Goal: Task Accomplishment & Management: Manage account settings

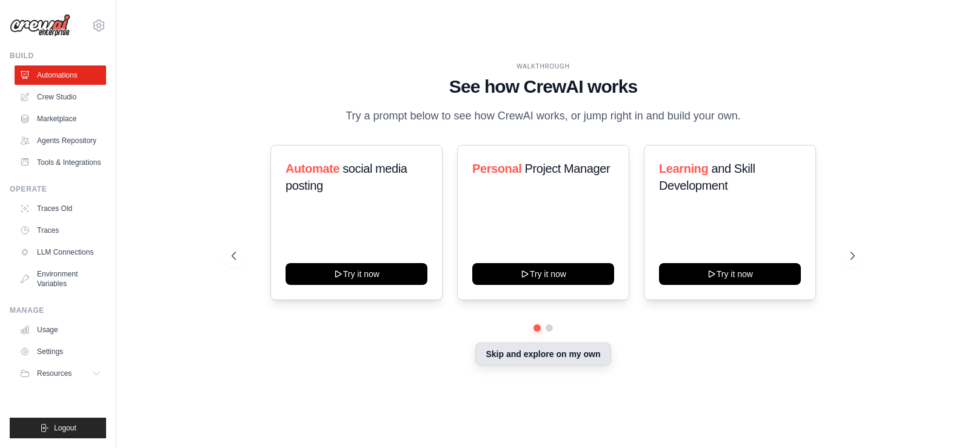
click at [538, 355] on button "Skip and explore on my own" at bounding box center [542, 354] width 135 height 23
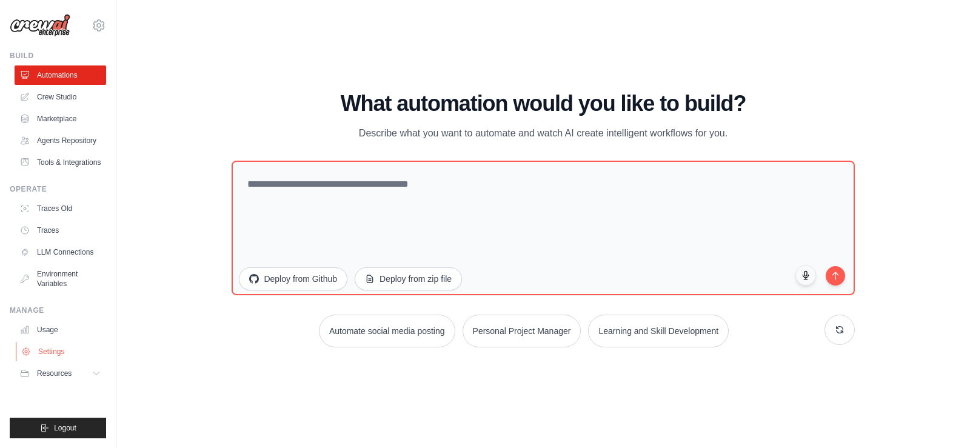
click at [51, 352] on link "Settings" at bounding box center [62, 351] width 92 height 19
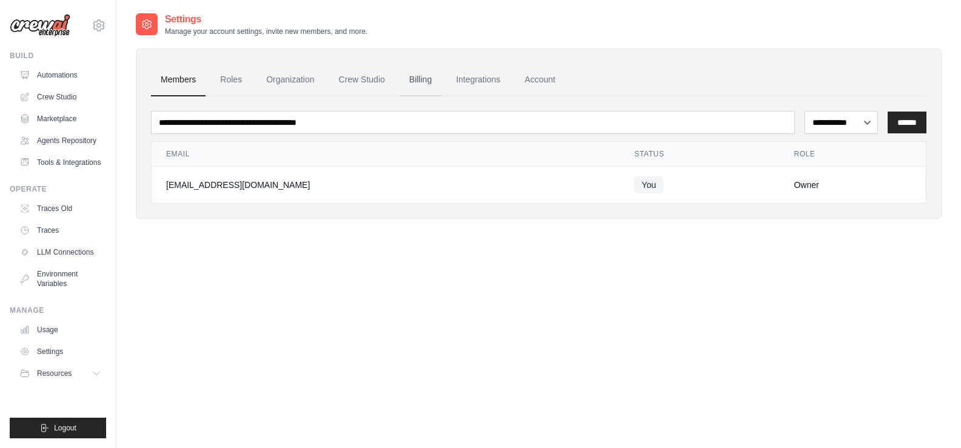
drag, startPoint x: 800, startPoint y: 184, endPoint x: 413, endPoint y: 95, distance: 397.0
click at [798, 184] on div "Owner" at bounding box center [853, 185] width 118 height 12
click at [152, 32] on div at bounding box center [147, 24] width 22 height 22
click at [147, 22] on icon at bounding box center [147, 24] width 12 height 12
click at [58, 77] on link "Automations" at bounding box center [62, 74] width 92 height 19
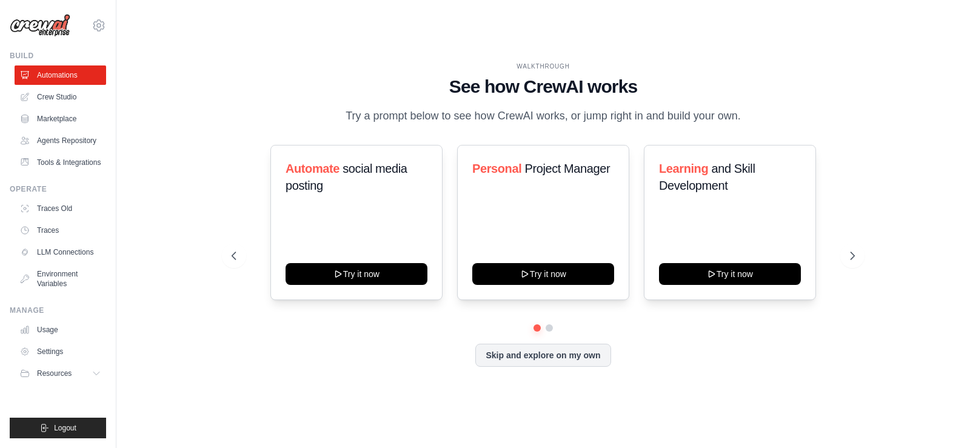
click at [364, 170] on div "Automate social media posting Try it now Personal Project Manager Try it now Le…" at bounding box center [543, 222] width 623 height 155
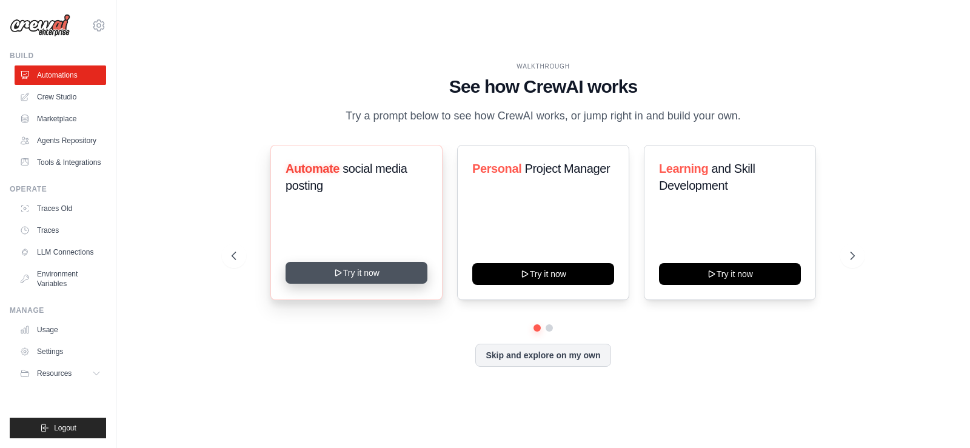
click at [358, 266] on div "Automate social media posting Try it now" at bounding box center [356, 222] width 172 height 155
click at [357, 269] on button "Try it now" at bounding box center [357, 273] width 142 height 22
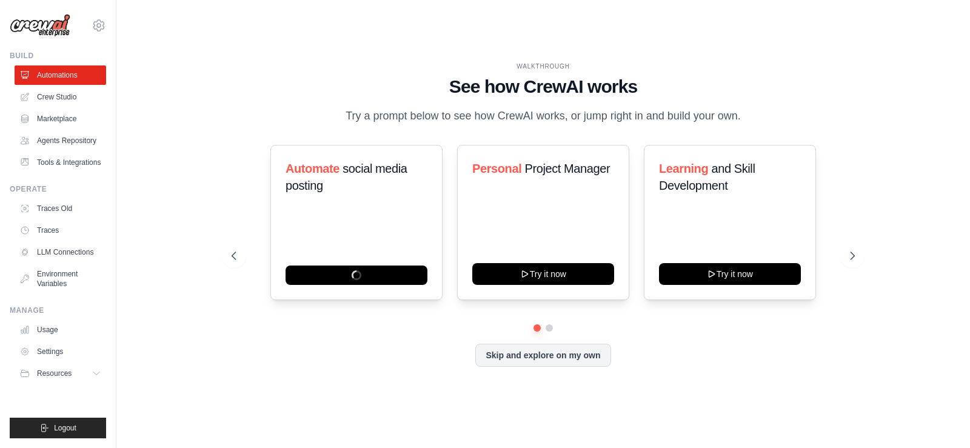
click at [75, 18] on div "[EMAIL_ADDRESS][DOMAIN_NAME] Settings" at bounding box center [58, 19] width 96 height 39
click at [63, 93] on link "Crew Studio" at bounding box center [62, 96] width 92 height 19
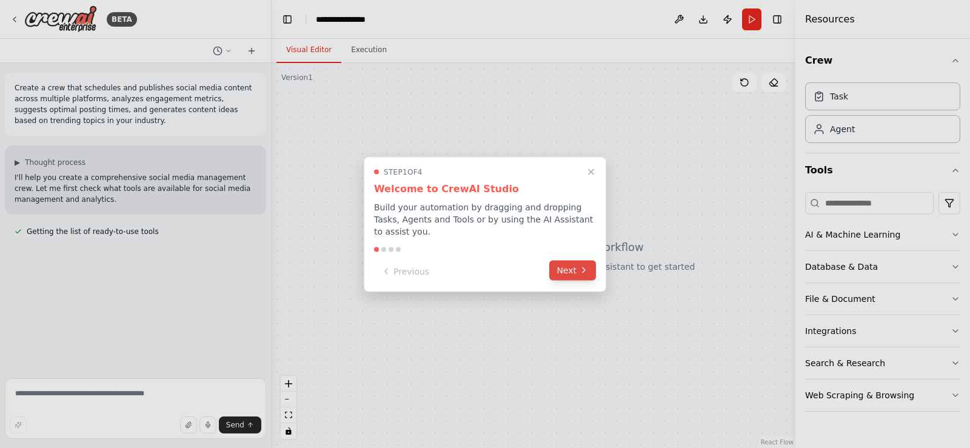
click at [579, 266] on icon at bounding box center [584, 271] width 10 height 10
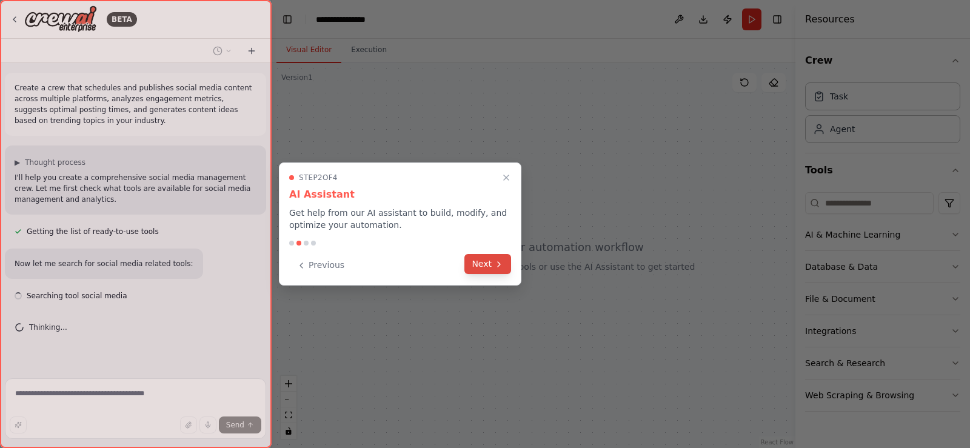
click at [478, 272] on button "Next" at bounding box center [487, 264] width 47 height 20
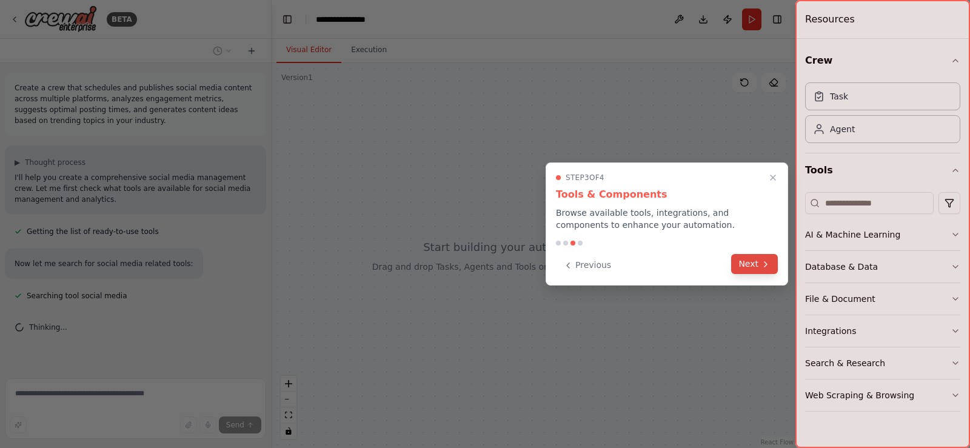
click at [749, 255] on button "Next" at bounding box center [754, 264] width 47 height 20
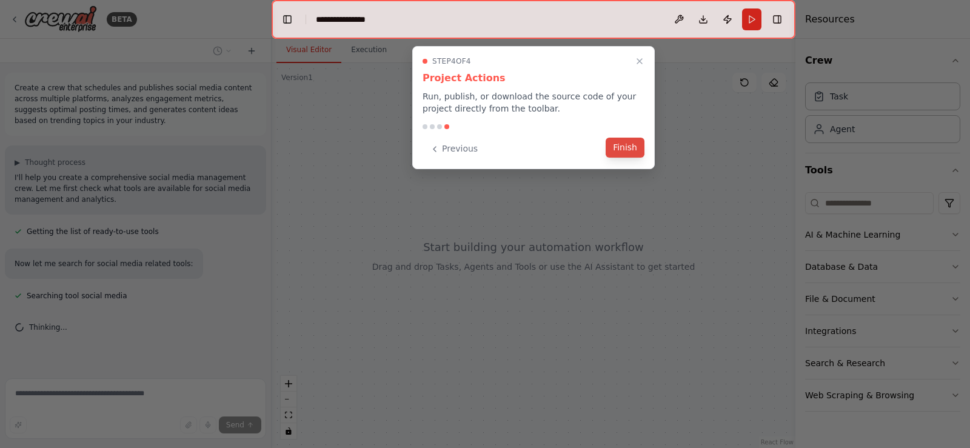
click at [623, 150] on button "Finish" at bounding box center [625, 148] width 39 height 20
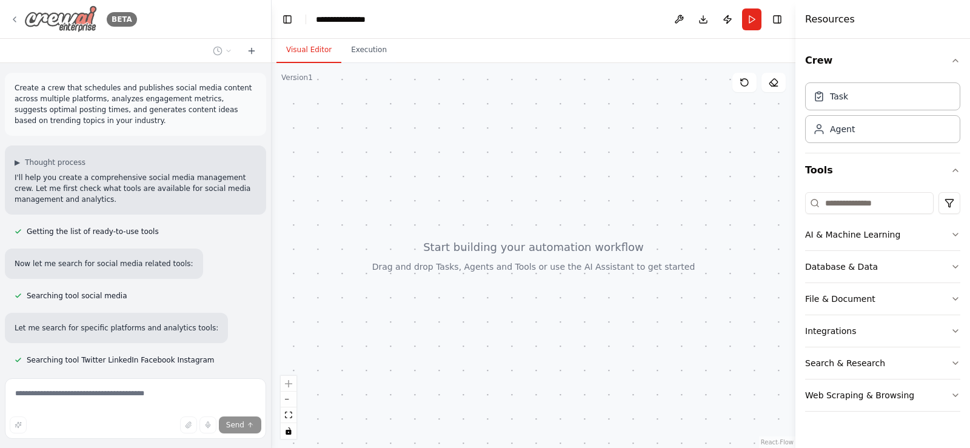
click at [75, 18] on img at bounding box center [60, 18] width 73 height 27
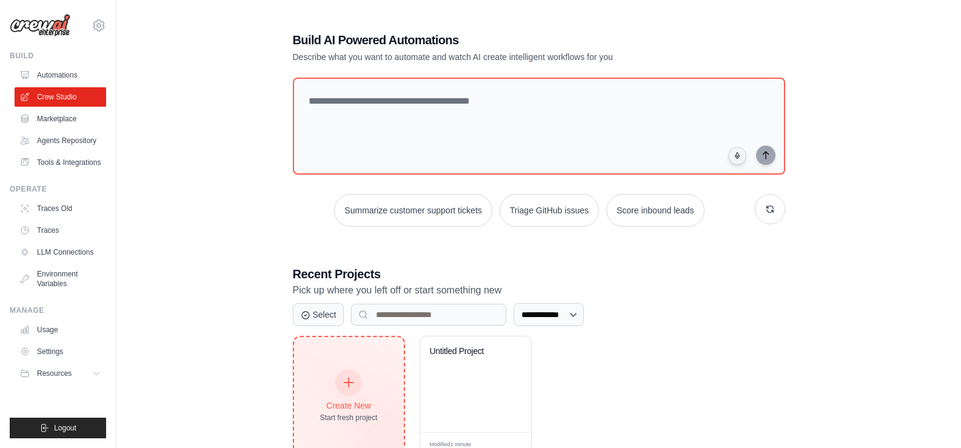
scroll to position [41, 0]
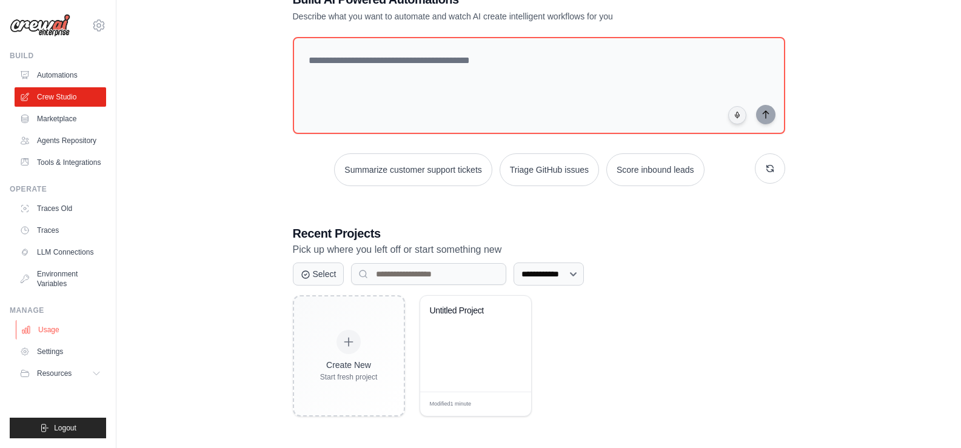
click at [39, 336] on link "Usage" at bounding box center [62, 329] width 92 height 19
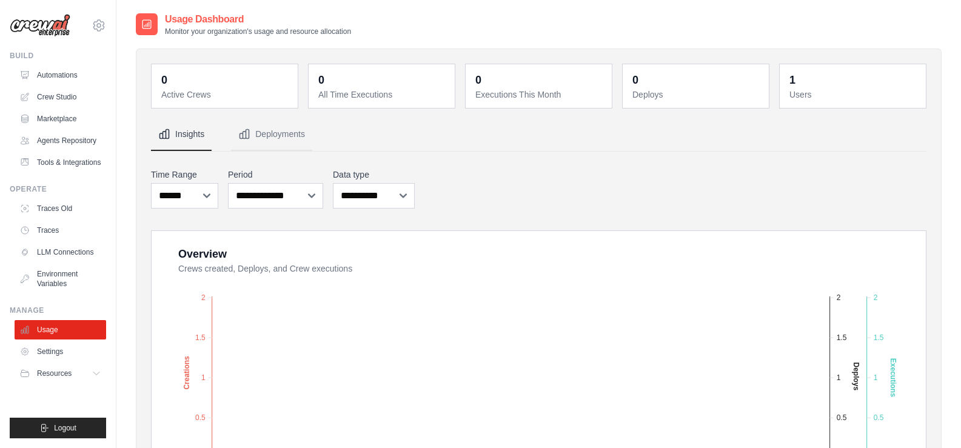
scroll to position [303, 0]
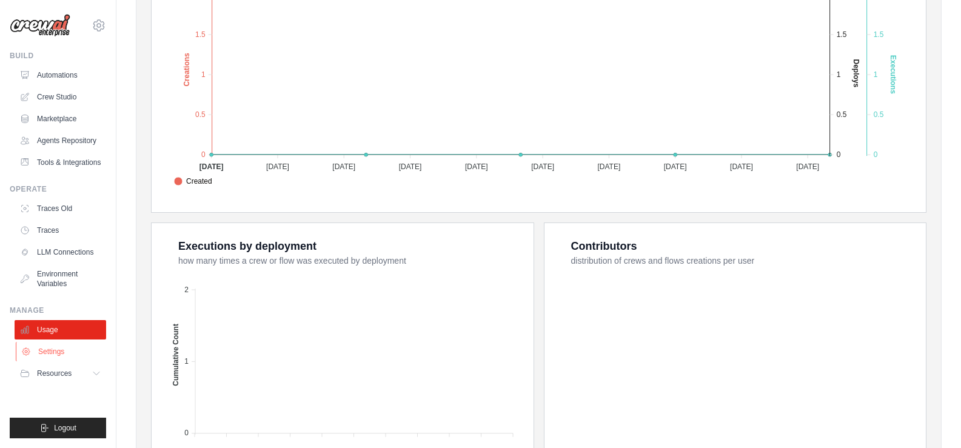
click at [45, 352] on link "Settings" at bounding box center [62, 351] width 92 height 19
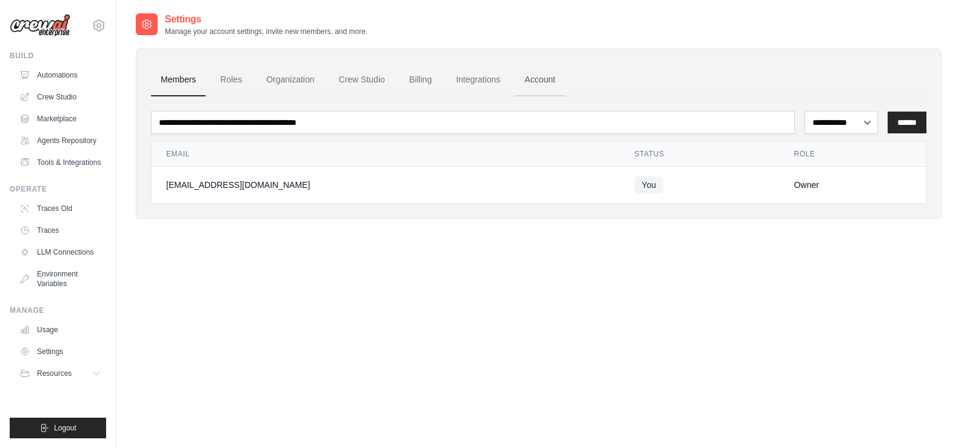
click at [539, 83] on link "Account" at bounding box center [540, 80] width 50 height 33
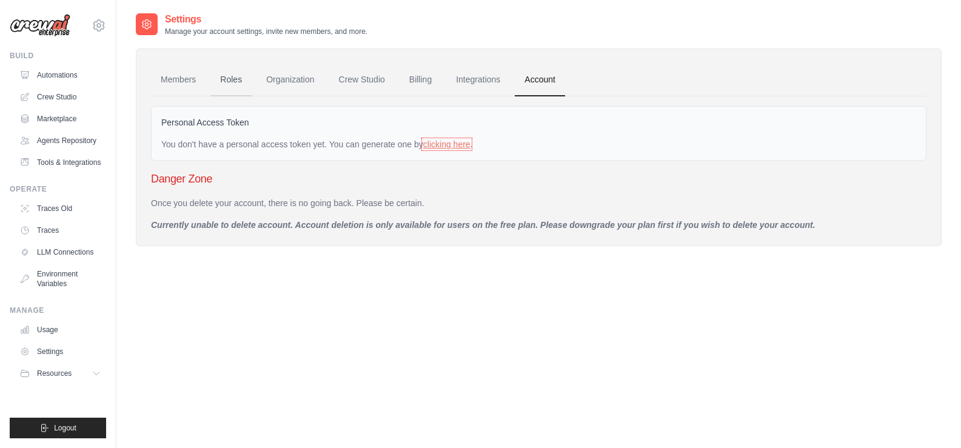
click at [232, 80] on link "Roles" at bounding box center [230, 80] width 41 height 33
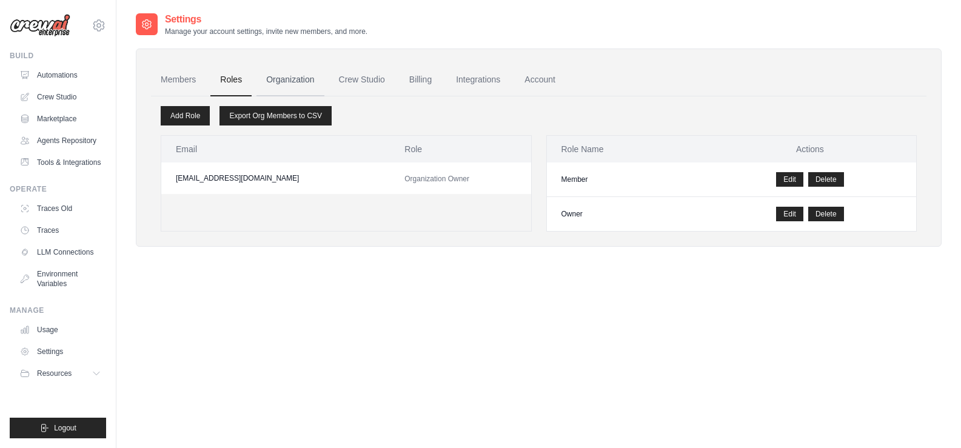
click at [287, 82] on link "Organization" at bounding box center [289, 80] width 67 height 33
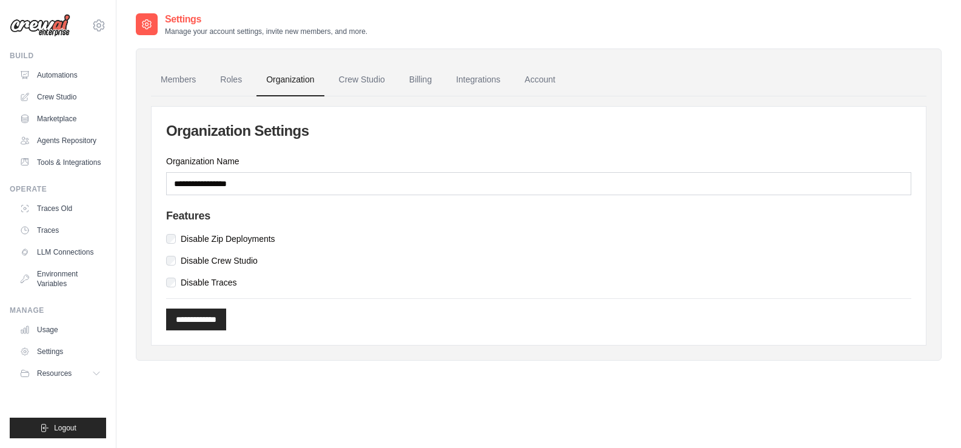
click at [178, 13] on h2 "Settings" at bounding box center [266, 19] width 203 height 15
click at [146, 32] on div at bounding box center [147, 24] width 22 height 22
click at [49, 353] on link "Settings" at bounding box center [62, 351] width 92 height 19
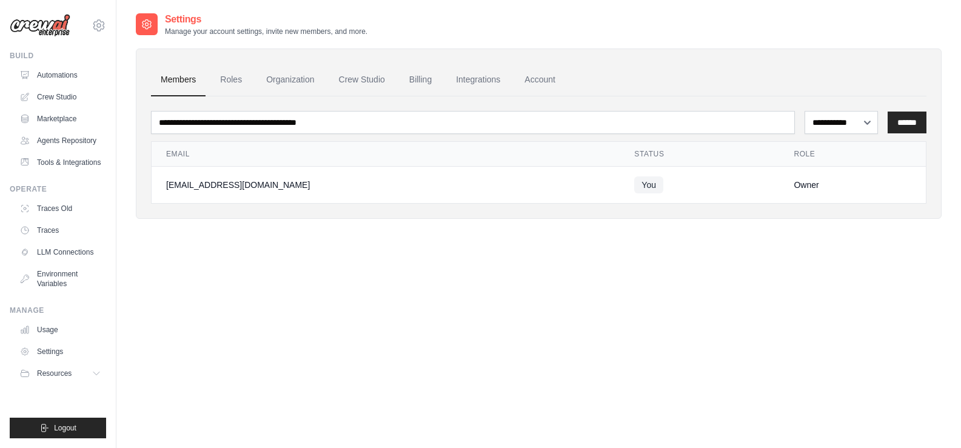
click at [218, 172] on td "[EMAIL_ADDRESS][DOMAIN_NAME]" at bounding box center [386, 185] width 468 height 37
click at [794, 182] on div "Owner" at bounding box center [853, 185] width 118 height 12
click at [854, 114] on select "**********" at bounding box center [841, 122] width 73 height 23
select select "******"
click at [805, 111] on select "**********" at bounding box center [841, 122] width 73 height 23
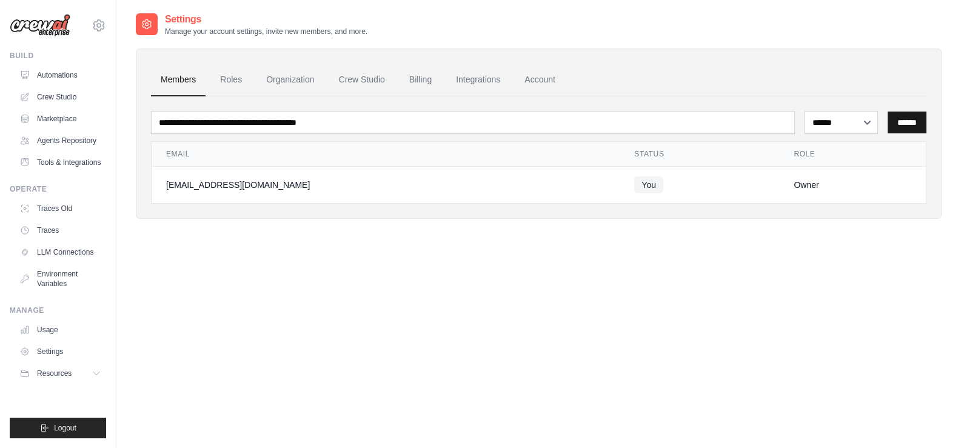
click at [909, 118] on input "******" at bounding box center [907, 123] width 39 height 22
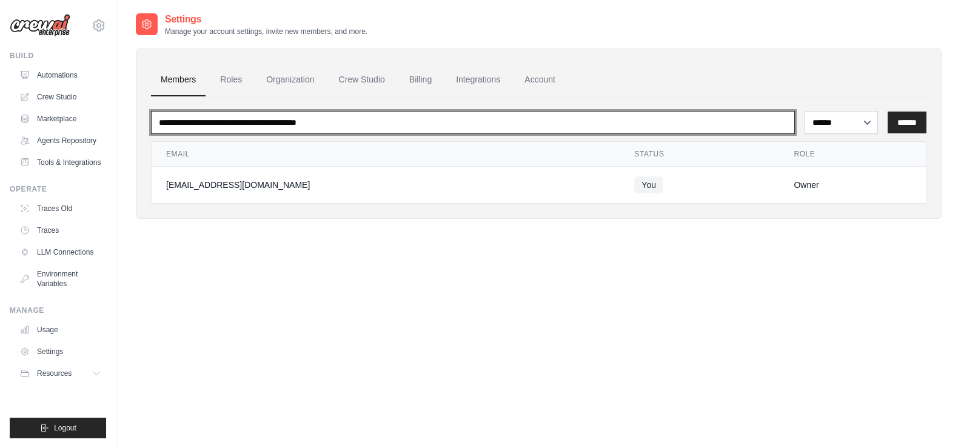
click at [244, 117] on input "email" at bounding box center [473, 122] width 644 height 23
type input "**********"
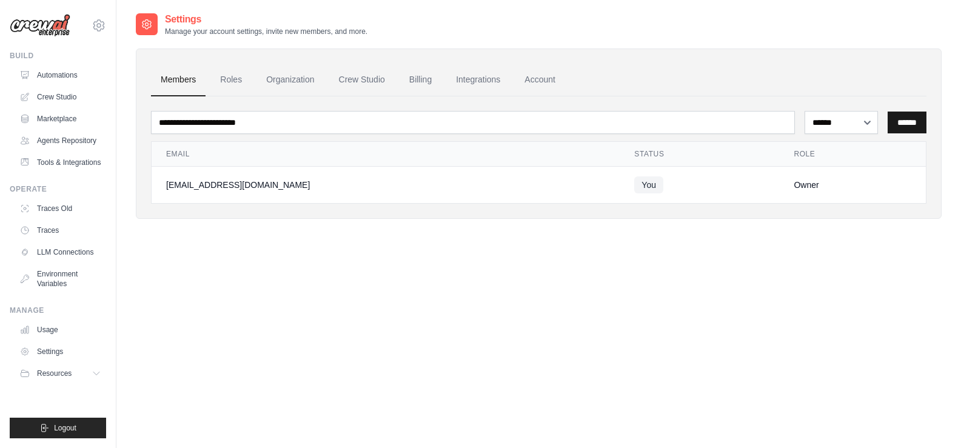
click at [911, 130] on input "******" at bounding box center [907, 123] width 39 height 22
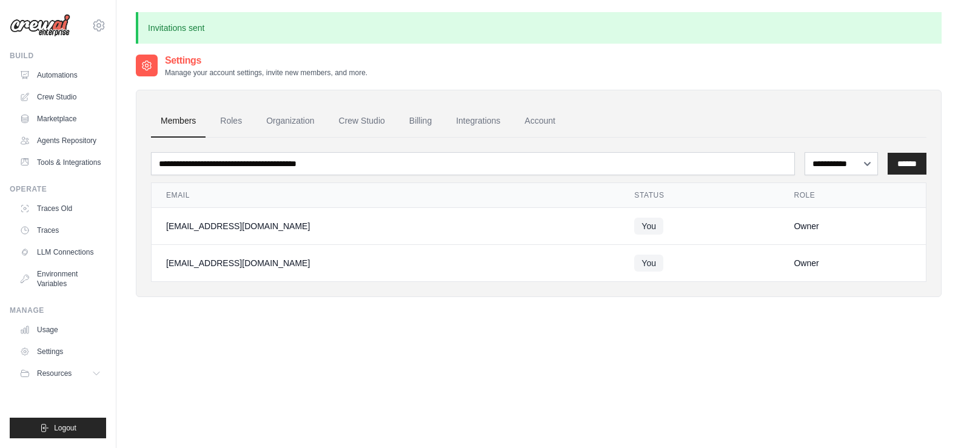
scroll to position [65, 0]
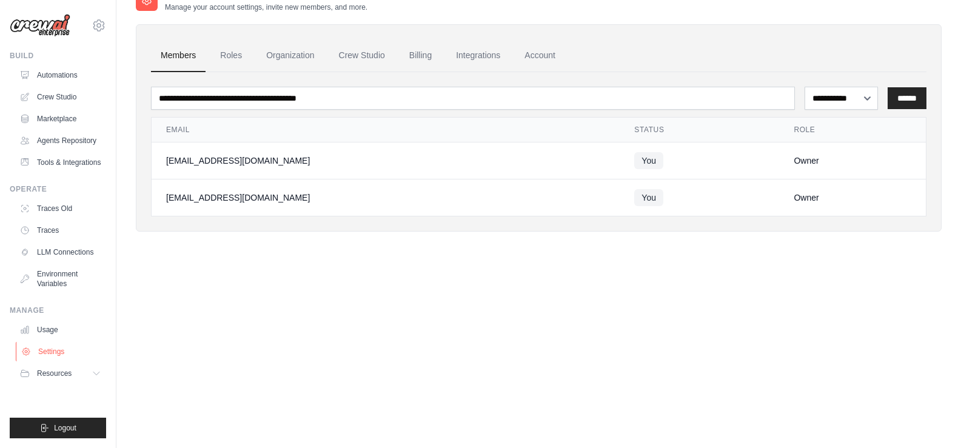
click at [55, 349] on link "Settings" at bounding box center [62, 351] width 92 height 19
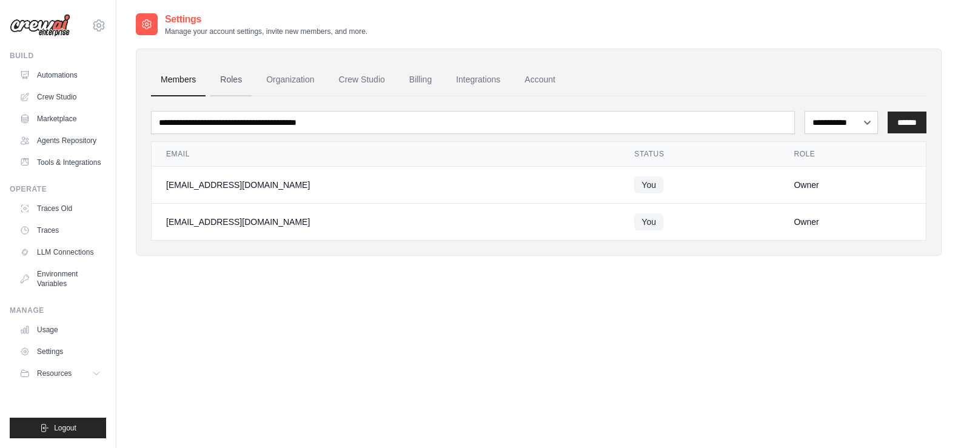
click at [220, 83] on link "Roles" at bounding box center [230, 80] width 41 height 33
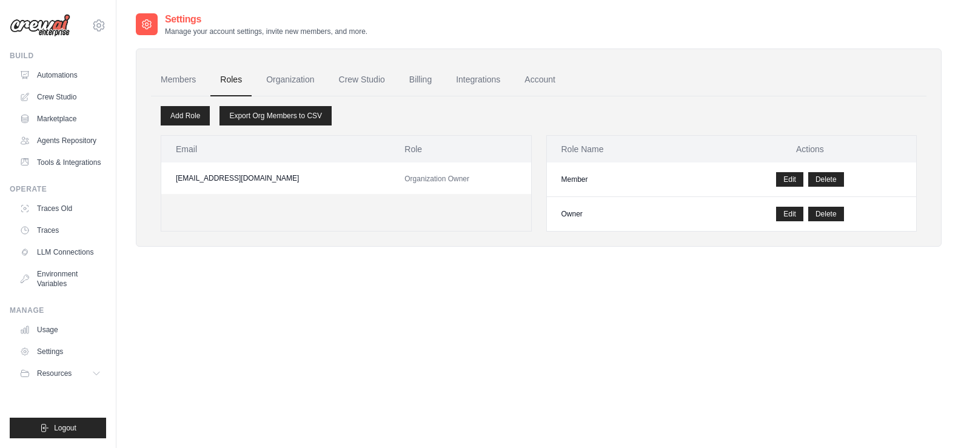
click at [293, 82] on link "Organization" at bounding box center [289, 80] width 67 height 33
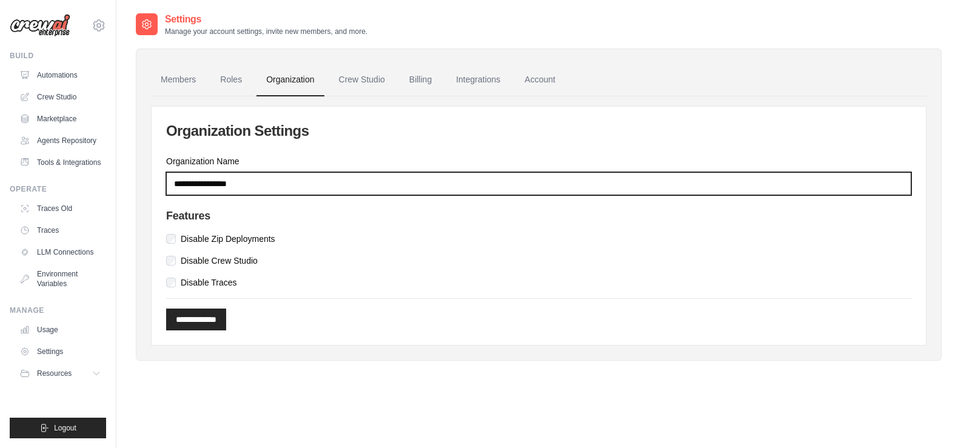
click at [261, 187] on input "Organization Name" at bounding box center [538, 183] width 745 height 23
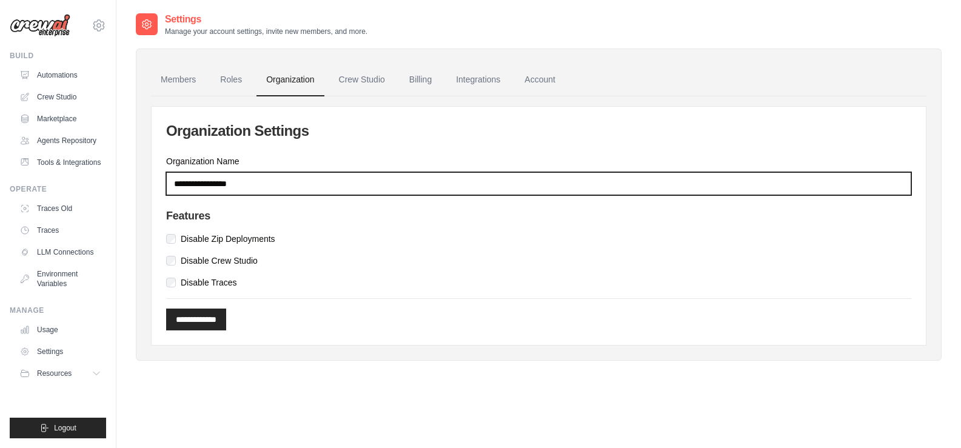
click at [261, 186] on input "Organization Name" at bounding box center [538, 183] width 745 height 23
type input "**********"
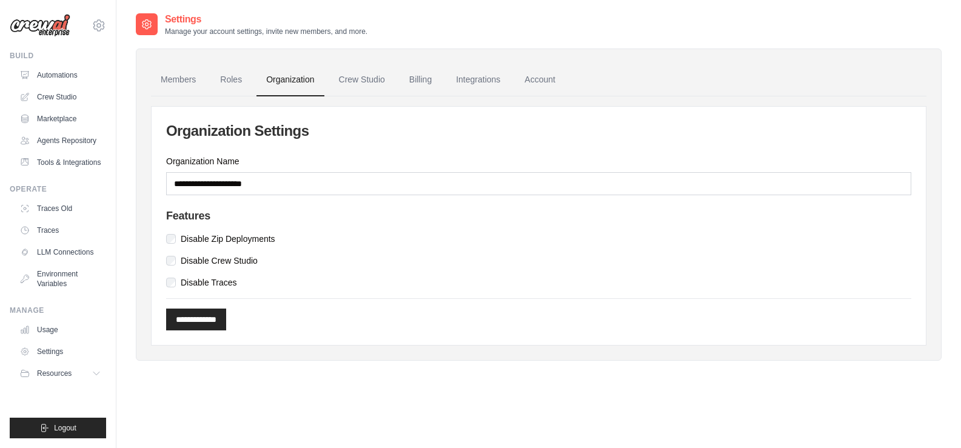
click at [168, 274] on div "Features Disable Zip Deployments Disable Crew Studio Disable Traces" at bounding box center [538, 249] width 745 height 79
click at [164, 265] on div "**********" at bounding box center [539, 226] width 774 height 238
click at [219, 309] on input "**********" at bounding box center [196, 320] width 60 height 22
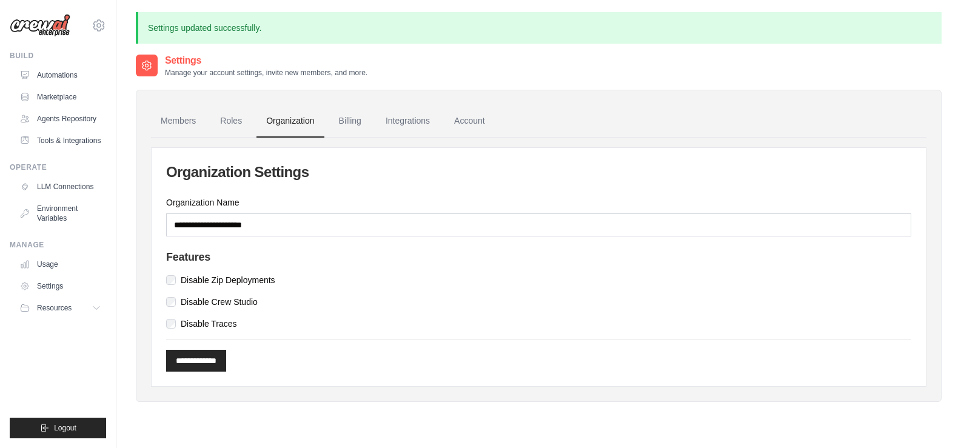
scroll to position [65, 0]
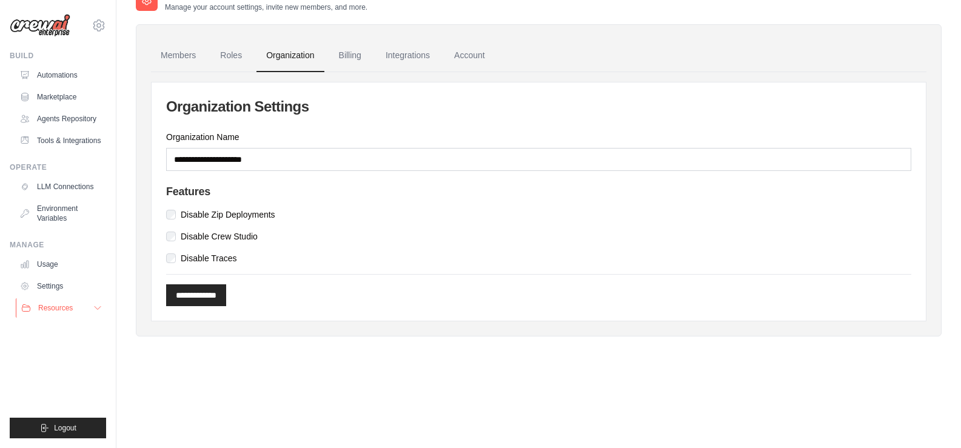
click at [99, 307] on icon at bounding box center [98, 308] width 10 height 10
click at [25, 286] on icon at bounding box center [26, 286] width 2 height 2
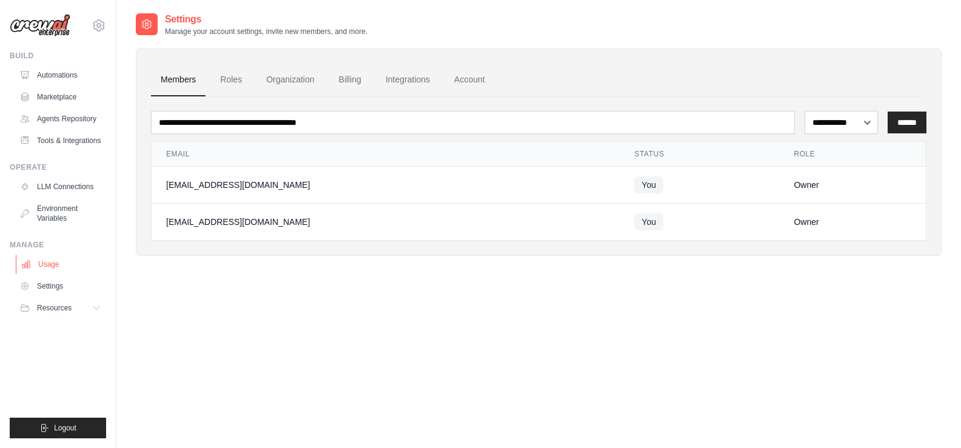
click at [37, 267] on link "Usage" at bounding box center [62, 264] width 92 height 19
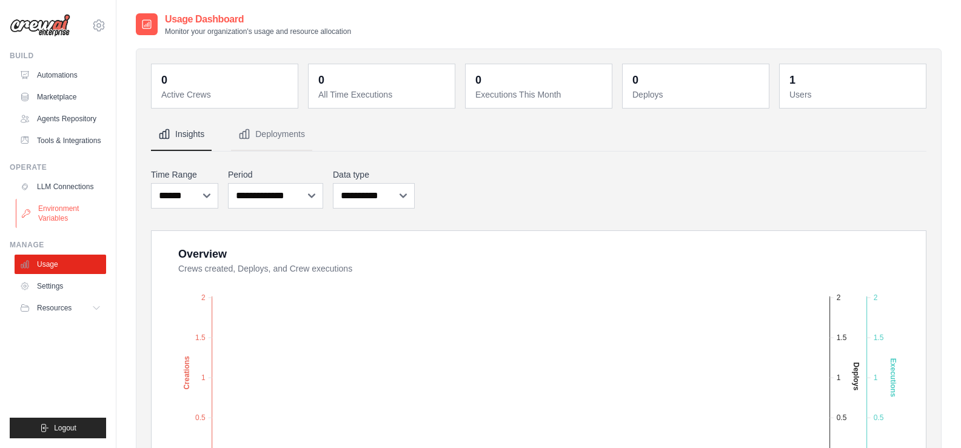
click at [47, 210] on link "Environment Variables" at bounding box center [62, 213] width 92 height 29
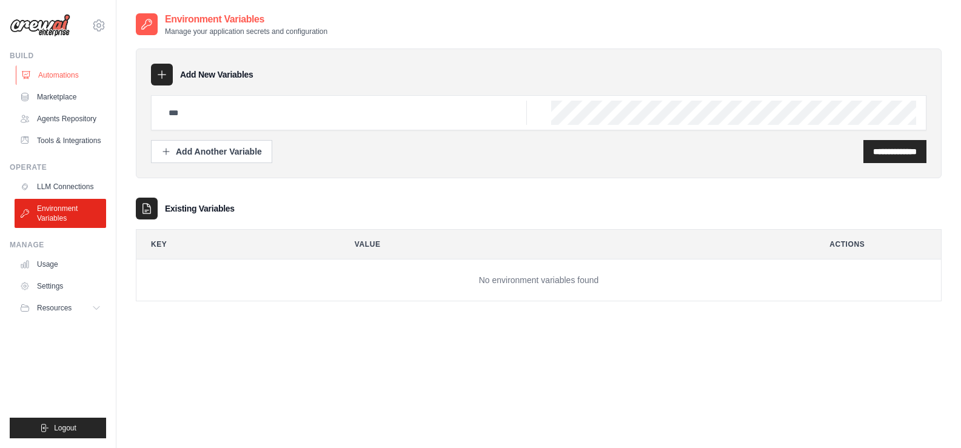
click at [61, 72] on link "Automations" at bounding box center [62, 74] width 92 height 19
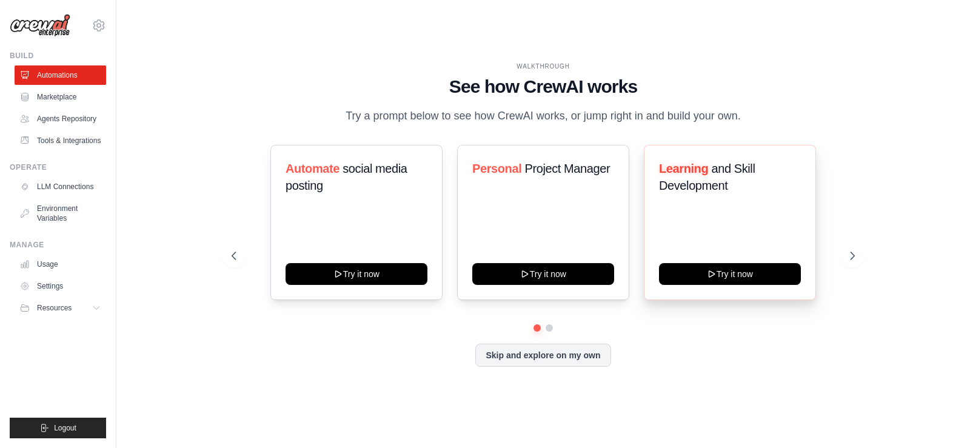
click at [729, 259] on div "Learning and Skill Development Try it now" at bounding box center [730, 222] width 172 height 155
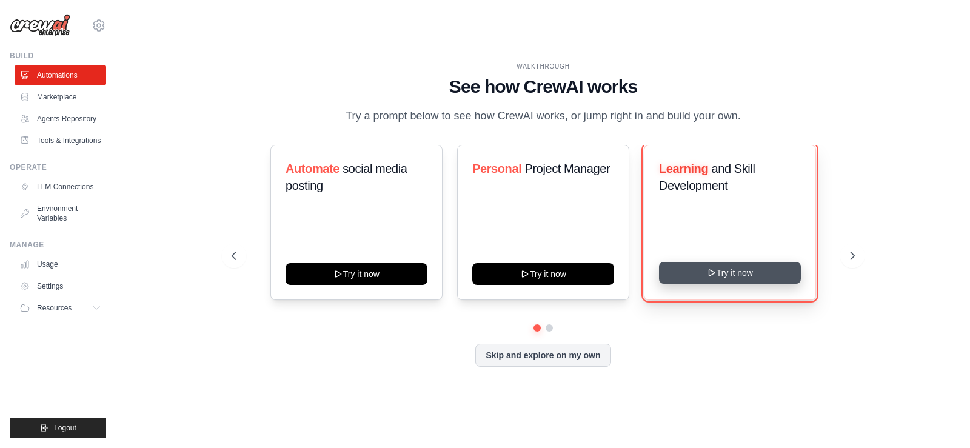
click at [739, 264] on button "Try it now" at bounding box center [730, 273] width 142 height 22
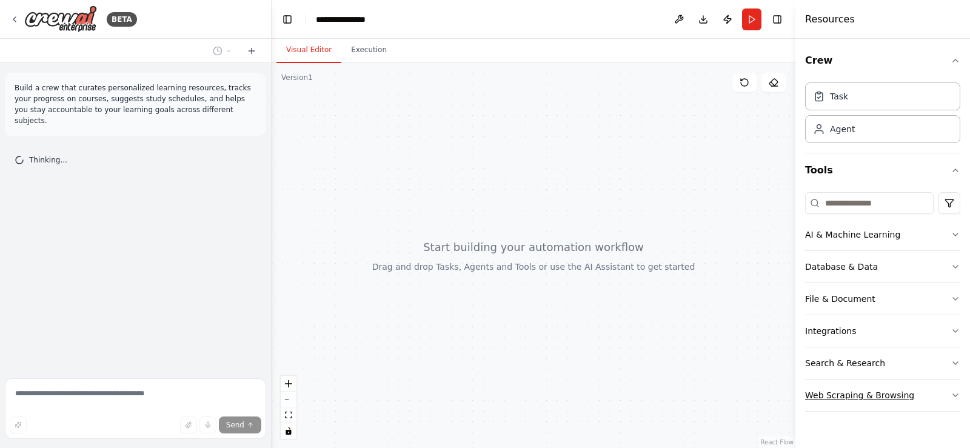
click at [847, 391] on div "Web Scraping & Browsing" at bounding box center [859, 395] width 109 height 12
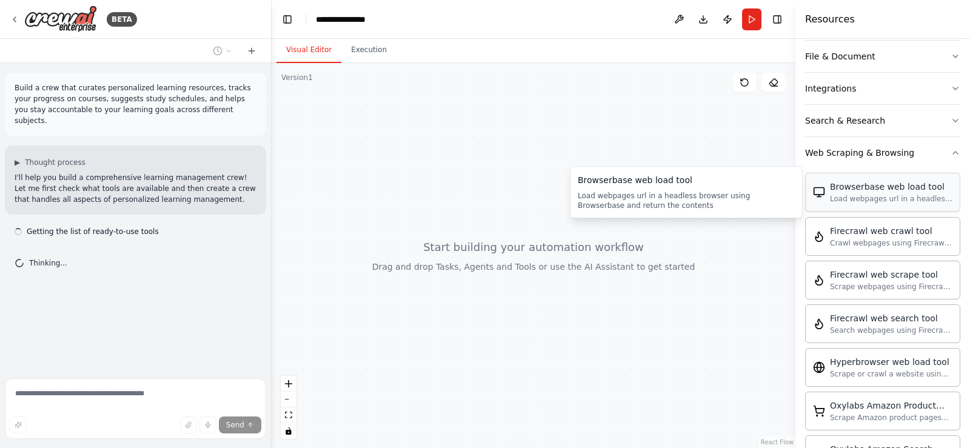
click at [888, 207] on div "Browserbase web load tool Load webpages url in a headless browser using Browser…" at bounding box center [882, 192] width 155 height 39
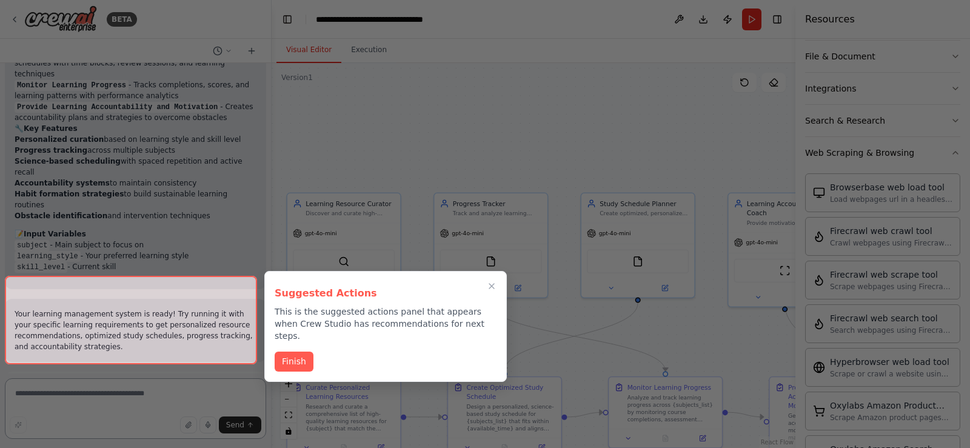
scroll to position [1328, 0]
